Goal: Information Seeking & Learning: Learn about a topic

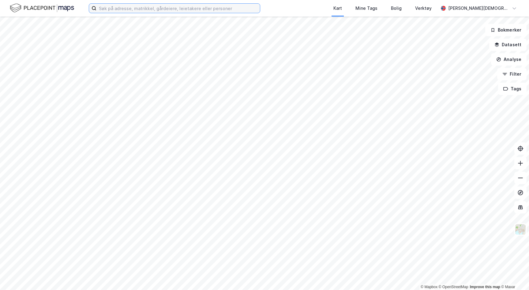
click at [171, 8] on input at bounding box center [178, 8] width 164 height 9
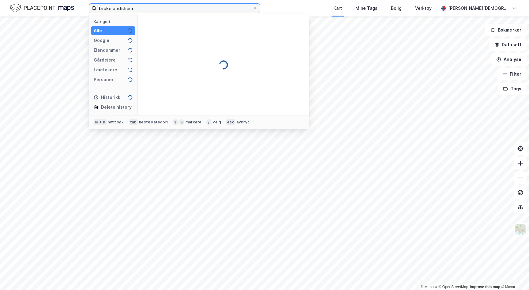
type input "brokelandsheia"
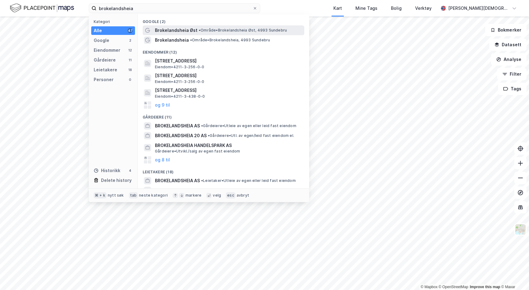
click at [199, 32] on span "•" at bounding box center [200, 30] width 2 height 5
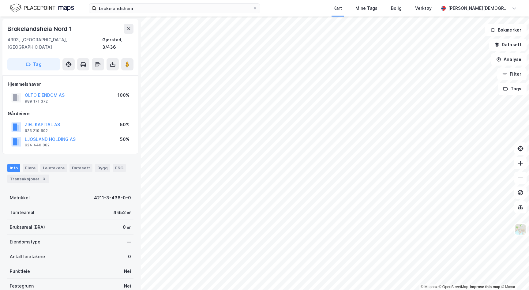
scroll to position [9, 0]
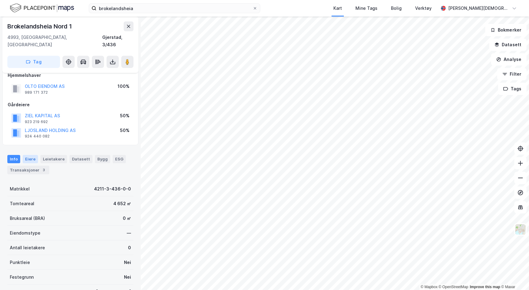
click at [32, 155] on div "Eiere" at bounding box center [30, 159] width 15 height 8
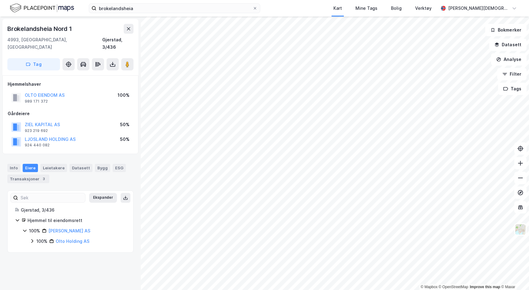
click at [41, 238] on div "100%" at bounding box center [41, 241] width 11 height 7
click at [45, 248] on div "50%" at bounding box center [48, 251] width 9 height 7
click at [45, 269] on div "50%" at bounding box center [48, 272] width 9 height 7
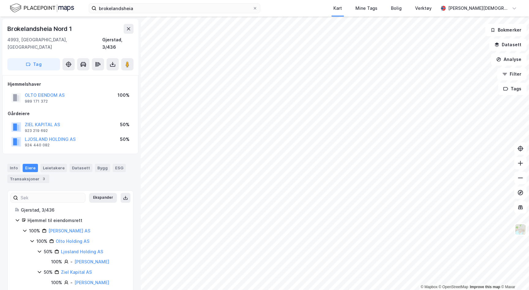
scroll to position [4, 0]
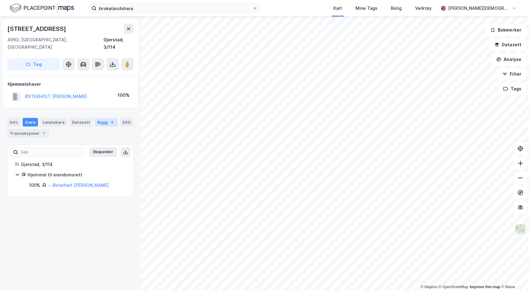
click at [100, 118] on div "Bygg 4" at bounding box center [106, 122] width 23 height 9
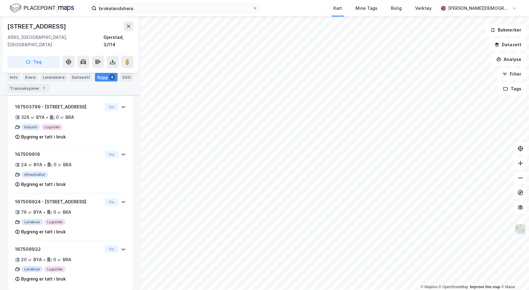
scroll to position [85, 0]
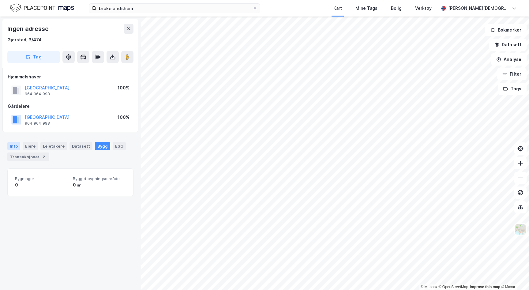
click at [14, 147] on div "Info" at bounding box center [13, 146] width 13 height 8
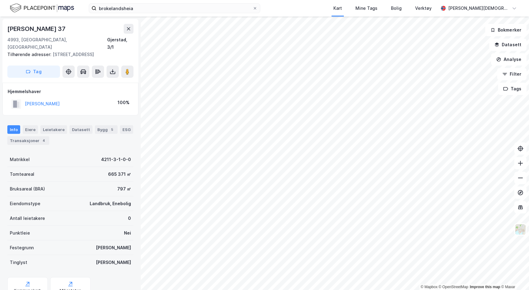
scroll to position [19, 0]
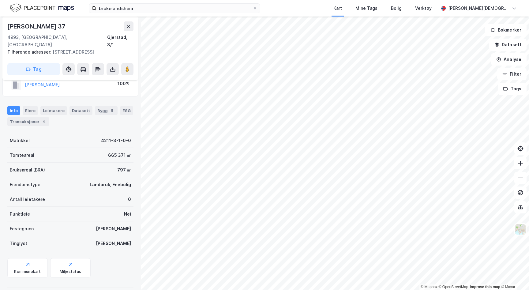
scroll to position [19, 0]
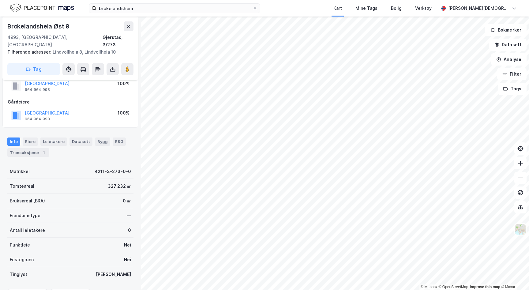
scroll to position [19, 0]
